Goal: Check status: Check status

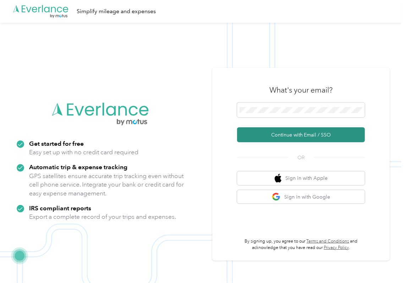
click at [257, 133] on button "Continue with Email / SSO" at bounding box center [301, 134] width 128 height 15
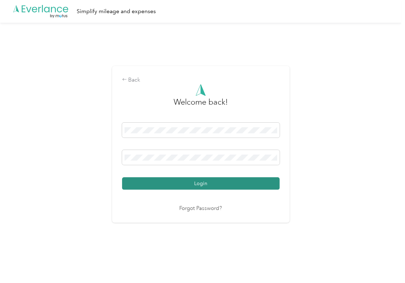
click at [156, 183] on button "Login" at bounding box center [201, 183] width 158 height 12
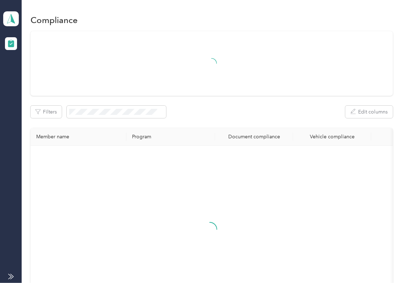
click at [187, 106] on div "Filters Edit columns" at bounding box center [212, 112] width 362 height 12
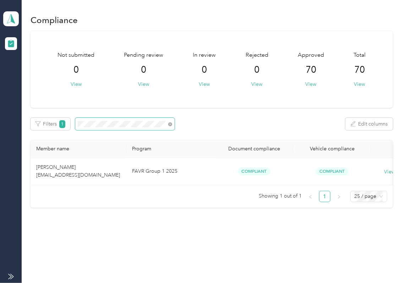
click at [94, 175] on td "[PERSON_NAME] [EMAIL_ADDRESS][DOMAIN_NAME]" at bounding box center [79, 171] width 96 height 27
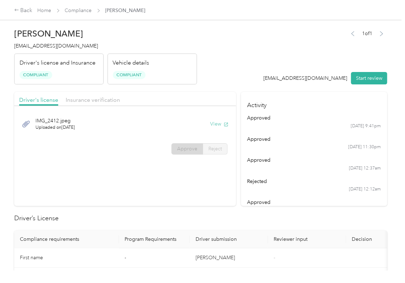
click at [219, 124] on button "View" at bounding box center [219, 123] width 18 height 7
click at [98, 99] on span "Insurance verification" at bounding box center [93, 99] width 54 height 7
click at [219, 126] on button "View" at bounding box center [219, 123] width 18 height 7
click at [222, 46] on header "[PERSON_NAME] [EMAIL_ADDRESS][DOMAIN_NAME] Driver's license and Insurance Compl…" at bounding box center [200, 55] width 373 height 60
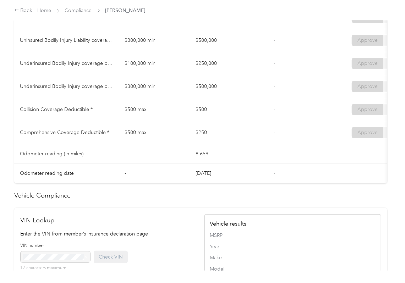
scroll to position [662, 0]
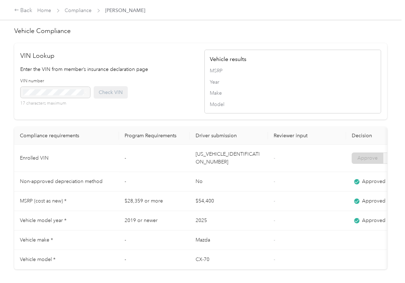
click at [205, 172] on td "[US_VEHICLE_IDENTIFICATION_NUMBER]" at bounding box center [229, 158] width 78 height 27
copy td "[US_VEHICLE_IDENTIFICATION_NUMBER]"
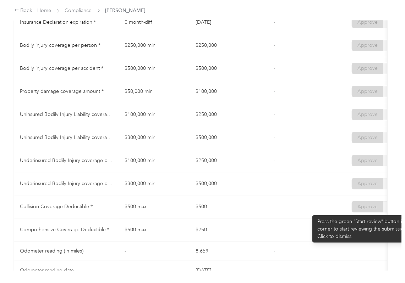
scroll to position [378, 0]
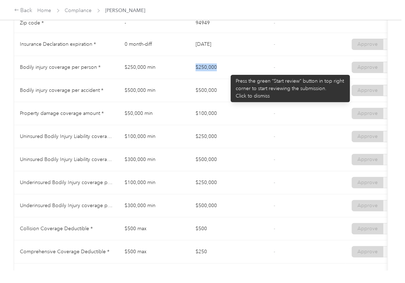
drag, startPoint x: 187, startPoint y: 69, endPoint x: 227, endPoint y: 71, distance: 39.8
click at [227, 71] on tr "Bodily injury coverage per person * $250,000 min $250,000 - Approve Reject" at bounding box center [264, 67] width 500 height 23
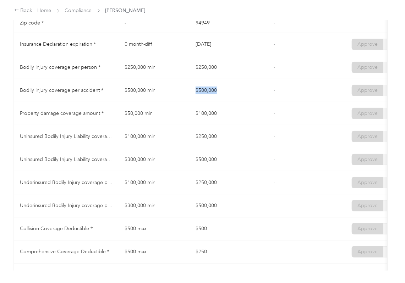
drag, startPoint x: 196, startPoint y: 98, endPoint x: 223, endPoint y: 98, distance: 27.0
click at [223, 98] on td "$500,000" at bounding box center [229, 90] width 78 height 23
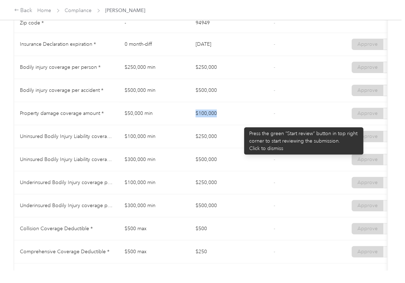
drag, startPoint x: 195, startPoint y: 121, endPoint x: 241, endPoint y: 124, distance: 45.9
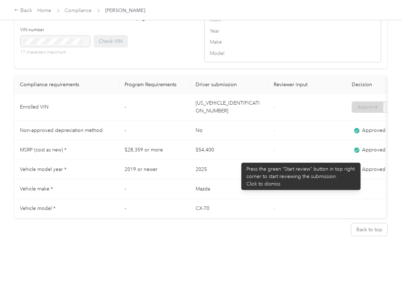
click at [238, 160] on td "2025" at bounding box center [229, 170] width 78 height 20
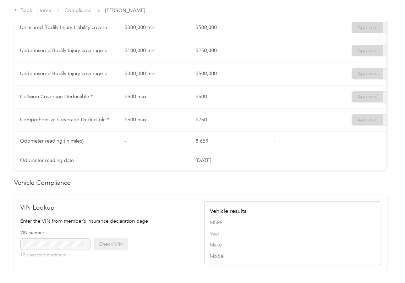
scroll to position [457, 0]
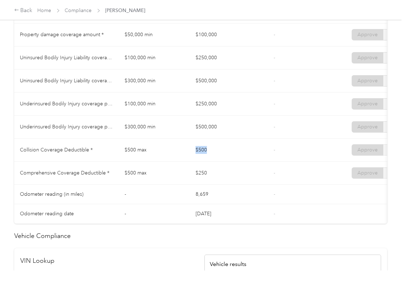
drag, startPoint x: 195, startPoint y: 157, endPoint x: 202, endPoint y: 168, distance: 12.9
click at [211, 159] on td "$500" at bounding box center [229, 150] width 78 height 23
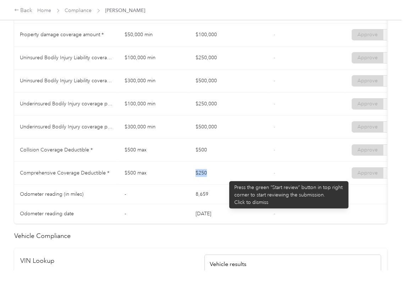
drag, startPoint x: 222, startPoint y: 178, endPoint x: 226, endPoint y: 178, distance: 3.9
click at [226, 178] on td "$250" at bounding box center [229, 173] width 78 height 23
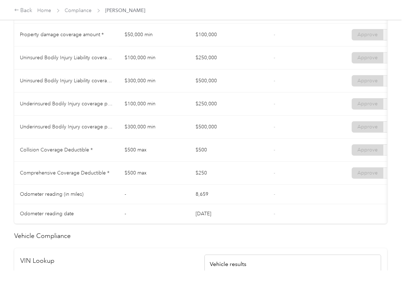
drag, startPoint x: 199, startPoint y: 60, endPoint x: 210, endPoint y: 63, distance: 11.8
click at [210, 63] on td "$250,000" at bounding box center [229, 57] width 78 height 23
click at [217, 86] on td "$500,000" at bounding box center [229, 81] width 78 height 23
click at [212, 110] on td "$250,000" at bounding box center [229, 104] width 78 height 23
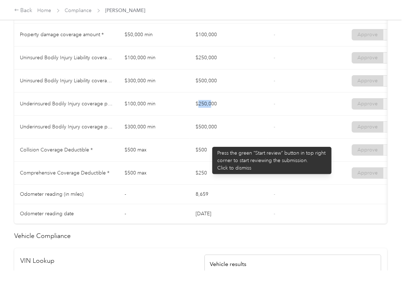
click at [236, 148] on tbody "State * - [US_STATE] - Zip code * - 94949 - Insurance Declaration expiration * …" at bounding box center [264, 69] width 500 height 309
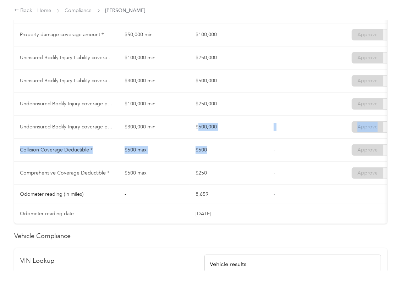
click at [258, 162] on td "$500" at bounding box center [229, 150] width 78 height 23
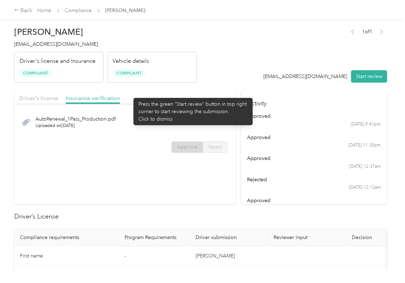
scroll to position [0, 0]
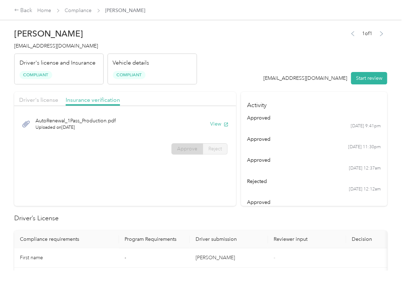
click at [76, 5] on div "Back Home Compliance [PERSON_NAME]" at bounding box center [202, 10] width 405 height 20
click at [75, 9] on link "Compliance" at bounding box center [78, 10] width 27 height 6
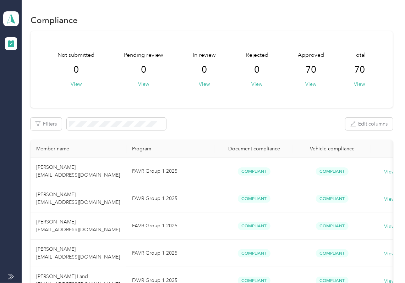
click at [244, 97] on div "Not submitted 0 View Pending review 0 View In review 0 View Rejected 0 View App…" at bounding box center [212, 69] width 362 height 77
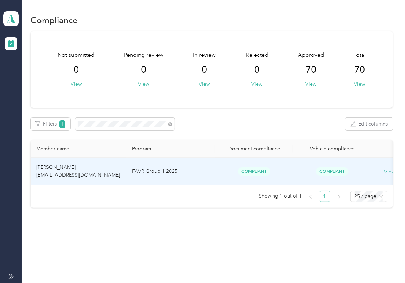
click at [95, 161] on td "[PERSON_NAME] [EMAIL_ADDRESS][DOMAIN_NAME]" at bounding box center [79, 171] width 96 height 27
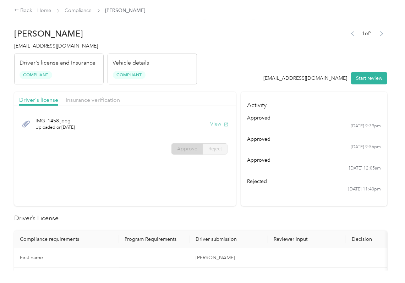
click at [210, 124] on button "View" at bounding box center [219, 123] width 18 height 7
click at [229, 77] on header "[PERSON_NAME] [EMAIL_ADDRESS][DOMAIN_NAME] Driver's license and Insurance Compl…" at bounding box center [200, 55] width 373 height 60
click at [101, 98] on span "Insurance verification" at bounding box center [93, 99] width 54 height 7
click at [213, 124] on button "View" at bounding box center [219, 123] width 18 height 7
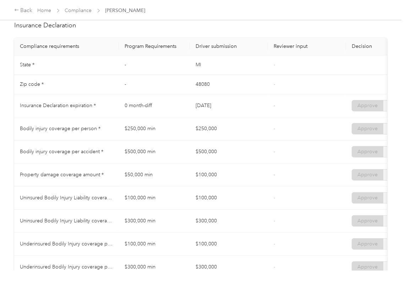
scroll to position [615, 0]
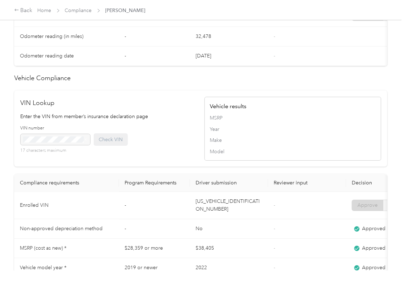
click at [206, 219] on td "[US_VEHICLE_IDENTIFICATION_NUMBER]" at bounding box center [229, 205] width 78 height 27
copy td "[US_VEHICLE_IDENTIFICATION_NUMBER]"
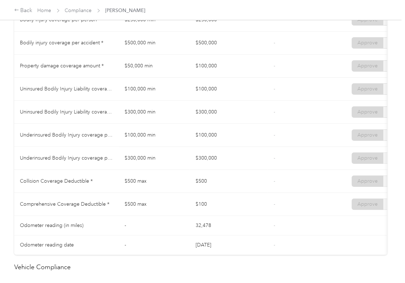
scroll to position [378, 0]
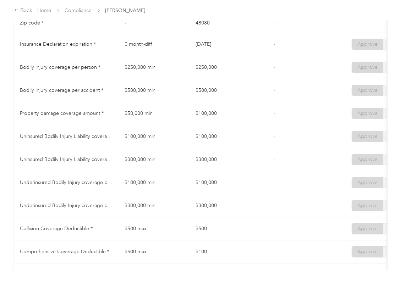
click at [252, 148] on td "$100,000" at bounding box center [229, 136] width 78 height 23
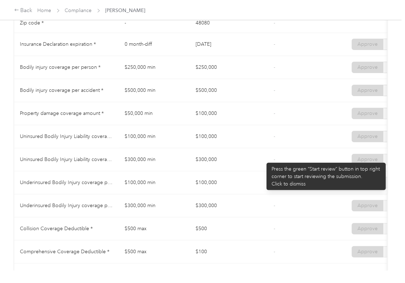
click at [263, 159] on td "$300,000" at bounding box center [229, 159] width 78 height 23
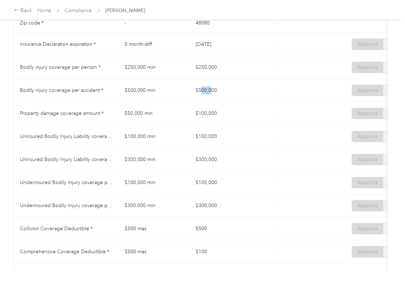
drag, startPoint x: 200, startPoint y: 97, endPoint x: 209, endPoint y: 101, distance: 10.0
click at [212, 97] on td "$500,000" at bounding box center [229, 90] width 78 height 23
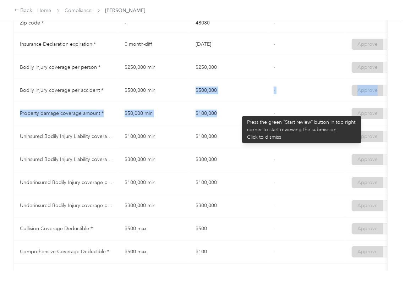
drag, startPoint x: 196, startPoint y: 110, endPoint x: 238, endPoint y: 112, distance: 42.3
click at [238, 112] on tbody "State * - [US_STATE] - Zip code * - 48080 - Insurance Declaration expiration * …" at bounding box center [264, 148] width 500 height 309
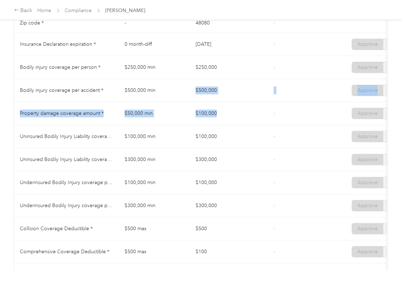
click at [254, 148] on td "$100,000" at bounding box center [229, 136] width 78 height 23
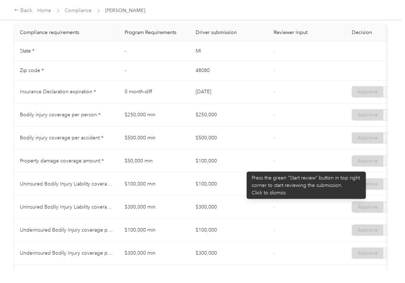
scroll to position [331, 0]
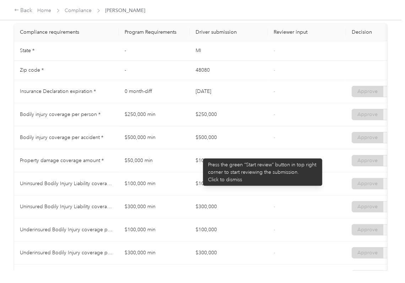
click at [199, 149] on td "$500,000" at bounding box center [229, 137] width 78 height 23
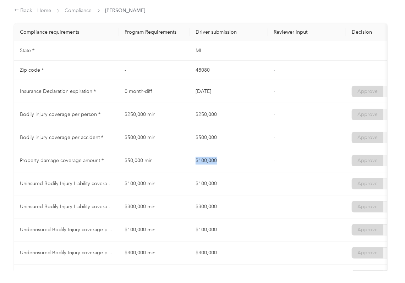
click at [230, 168] on td "$100,000" at bounding box center [229, 160] width 78 height 23
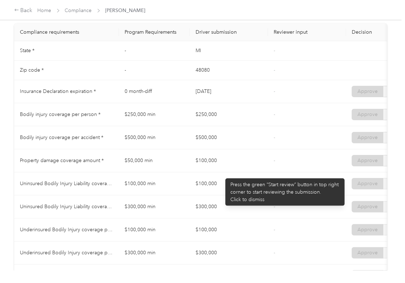
drag, startPoint x: 209, startPoint y: 181, endPoint x: 227, endPoint y: 196, distance: 24.0
click at [224, 186] on td "$100,000" at bounding box center [229, 183] width 78 height 23
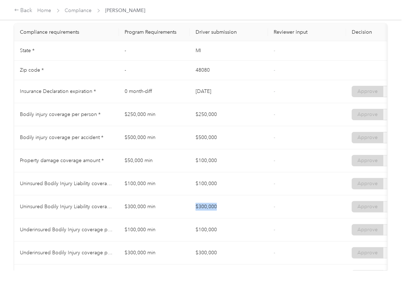
drag, startPoint x: 216, startPoint y: 213, endPoint x: 229, endPoint y: 214, distance: 13.2
click at [229, 214] on td "$300,000" at bounding box center [229, 206] width 78 height 23
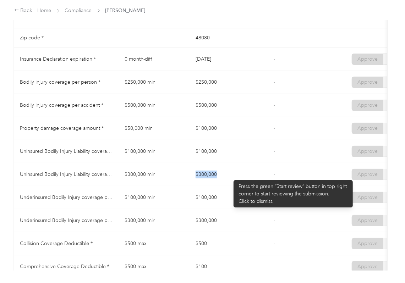
scroll to position [378, 0]
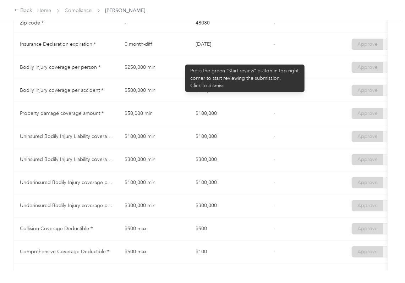
click at [182, 56] on td "0 month-diff" at bounding box center [154, 44] width 71 height 23
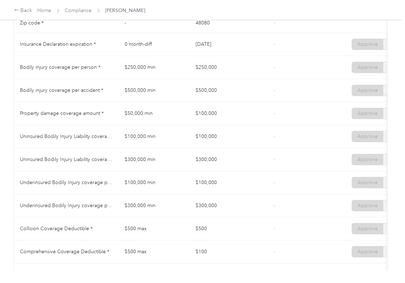
click at [135, 148] on td "$100,000 min" at bounding box center [154, 136] width 71 height 23
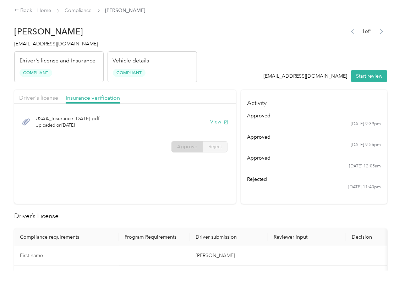
scroll to position [0, 0]
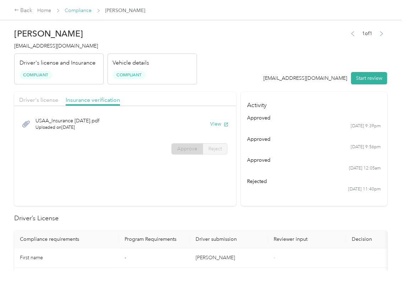
click at [80, 9] on link "Compliance" at bounding box center [78, 10] width 27 height 6
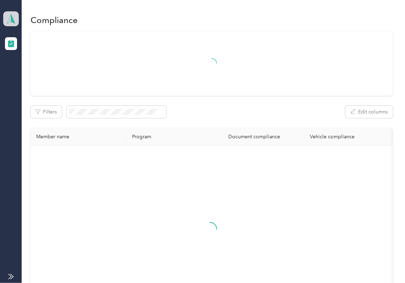
click at [17, 17] on span at bounding box center [11, 18] width 16 height 15
click at [29, 73] on div "Log out" at bounding box center [22, 74] width 27 height 7
